Goal: Navigation & Orientation: Find specific page/section

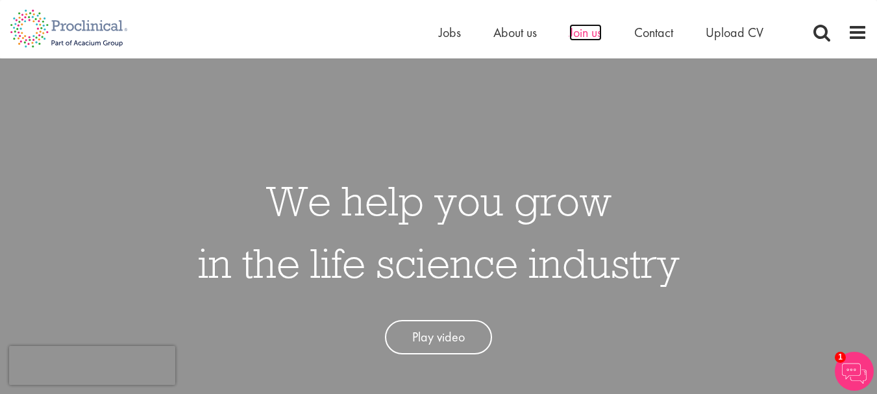
click at [591, 35] on span "Join us" at bounding box center [585, 32] width 32 height 17
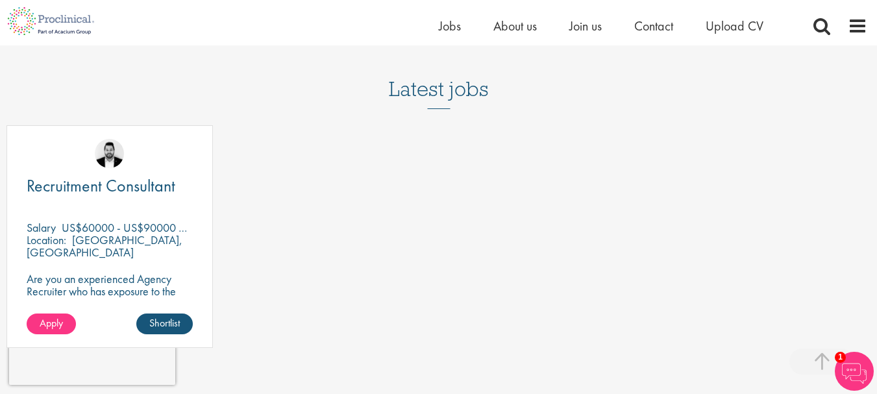
scroll to position [1622, 0]
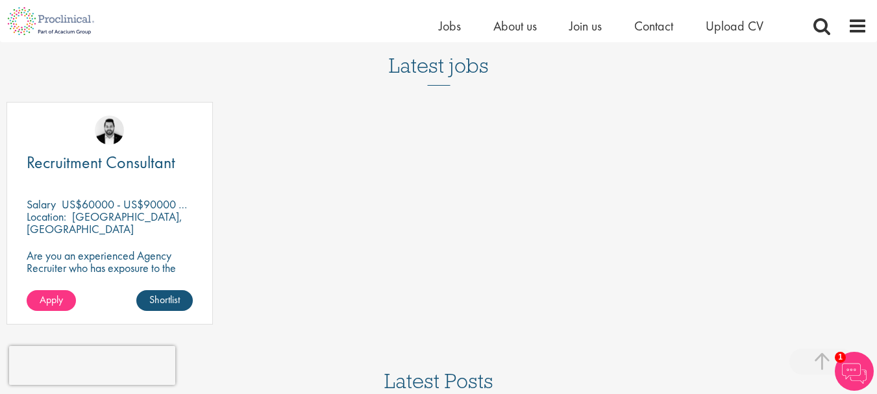
click at [431, 67] on h3 "Latest jobs" at bounding box center [439, 54] width 100 height 64
click at [728, 29] on span "Upload CV" at bounding box center [734, 26] width 58 height 17
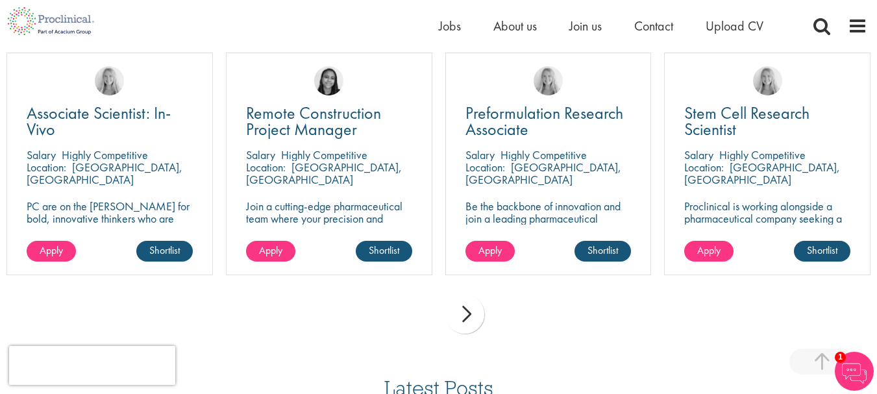
scroll to position [909, 0]
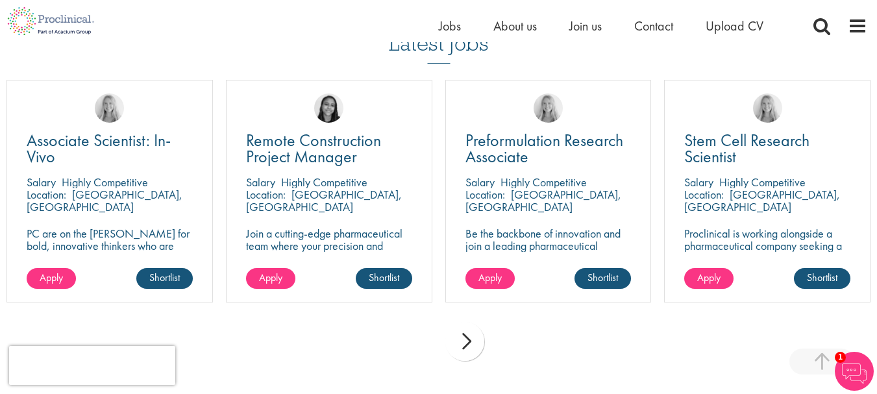
click at [466, 348] on div "next" at bounding box center [464, 341] width 39 height 39
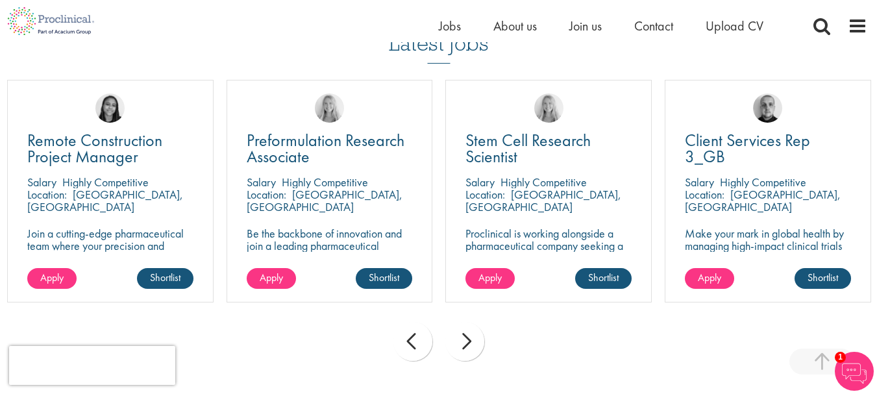
click at [459, 344] on div "next" at bounding box center [464, 341] width 39 height 39
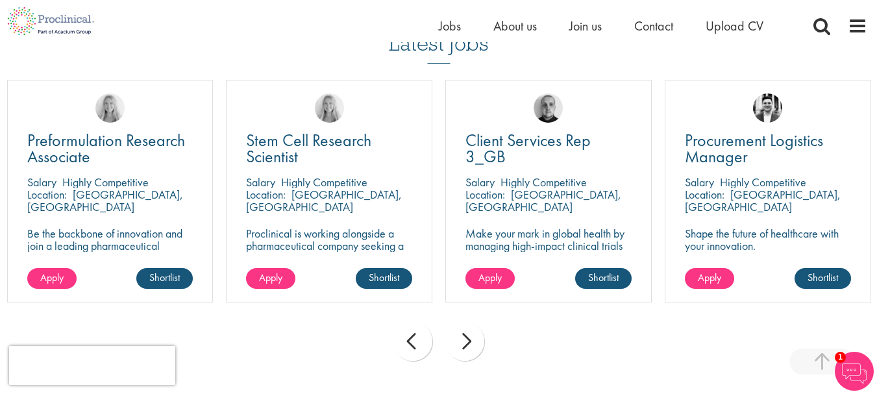
click at [459, 343] on div "next" at bounding box center [464, 341] width 39 height 39
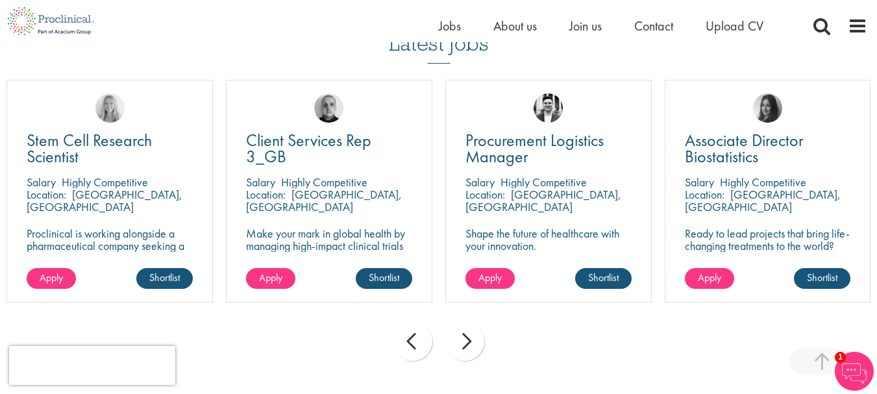
click at [459, 343] on div "next" at bounding box center [464, 341] width 39 height 39
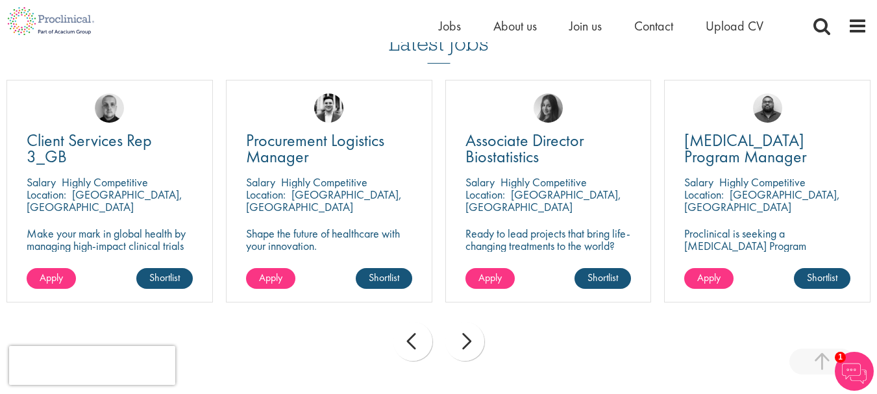
click at [459, 343] on div "next" at bounding box center [464, 341] width 39 height 39
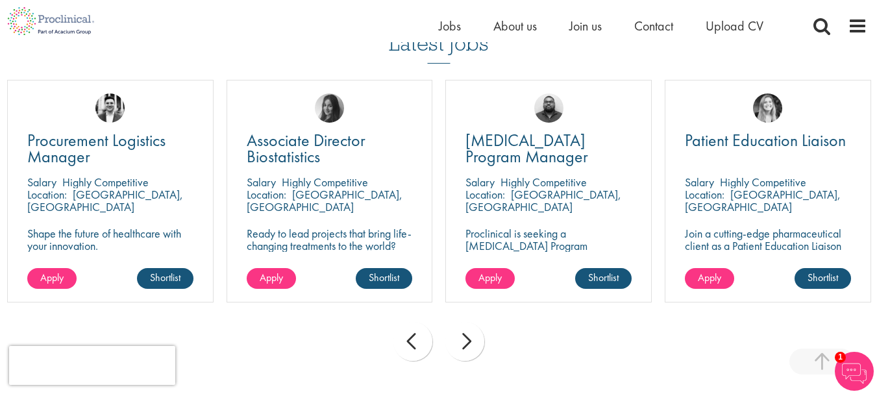
click at [459, 343] on div "next" at bounding box center [464, 341] width 39 height 39
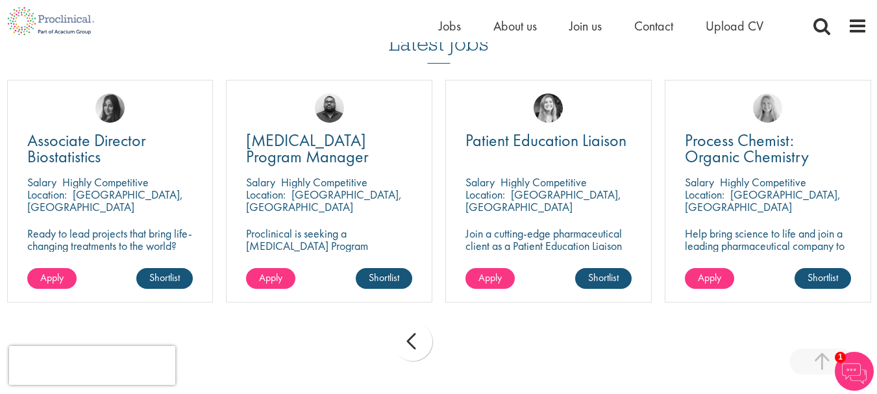
click at [459, 343] on div "prev next" at bounding box center [438, 343] width 877 height 56
click at [458, 343] on div "prev next" at bounding box center [438, 343] width 877 height 56
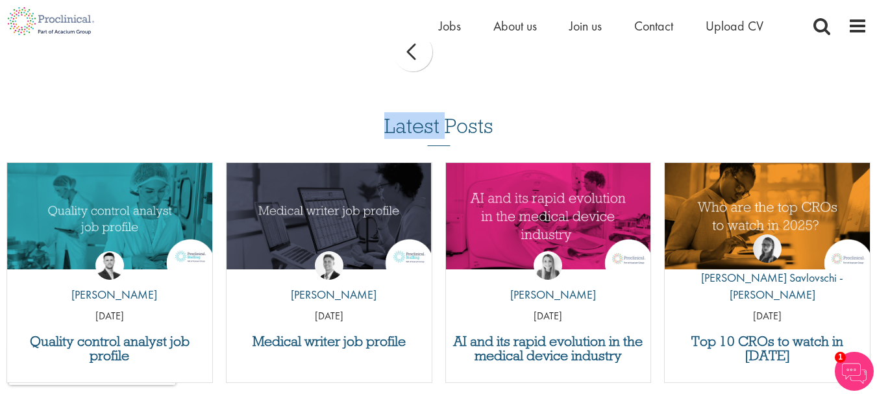
scroll to position [1233, 0]
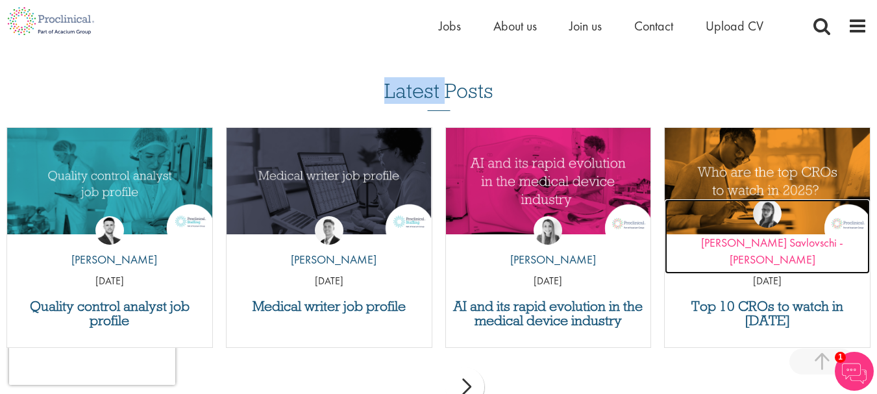
click at [786, 258] on p "by Theodora Savlovschi - Wicks" at bounding box center [767, 250] width 205 height 33
